Goal: Task Accomplishment & Management: Complete application form

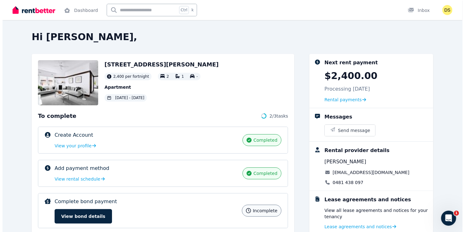
scroll to position [24, 0]
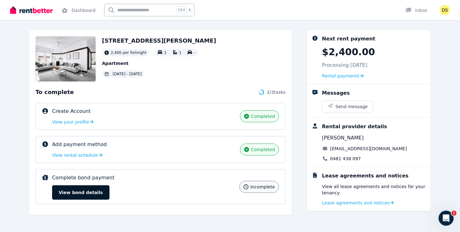
click at [88, 194] on button "View bond details" at bounding box center [80, 193] width 57 height 14
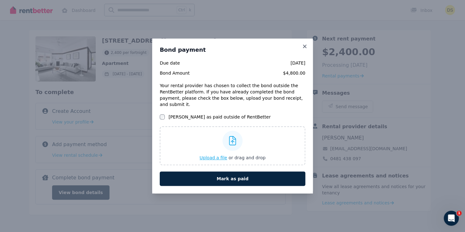
click at [207, 144] on div "Upload a file or drag and drop" at bounding box center [233, 146] width 66 height 38
click at [0, 0] on input "Upload a file or drag and drop" at bounding box center [0, 0] width 0 height 0
